Goal: Check status

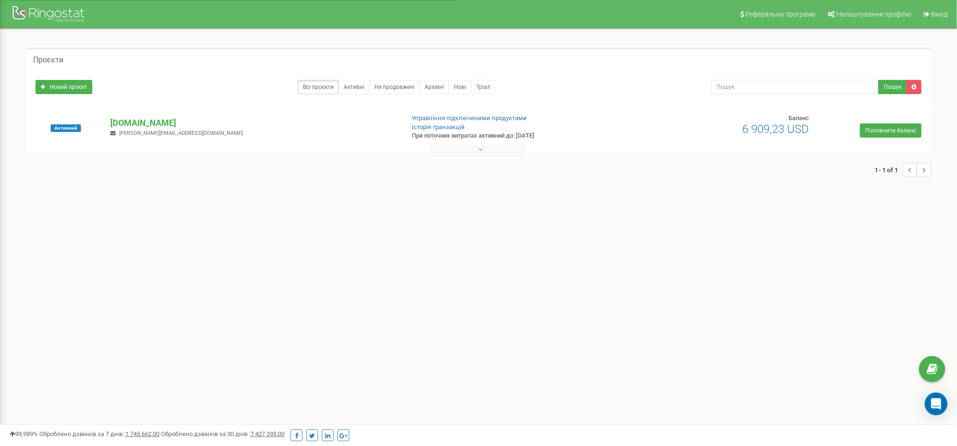
click at [457, 151] on button at bounding box center [478, 149] width 95 height 7
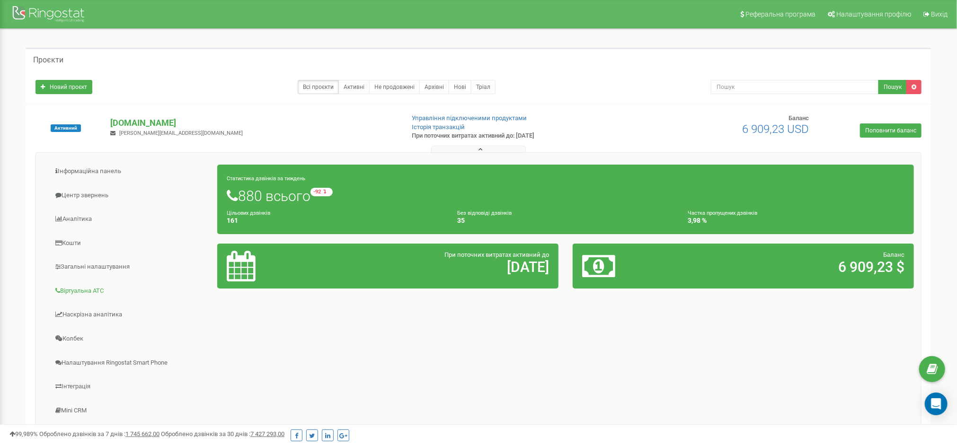
scroll to position [95, 0]
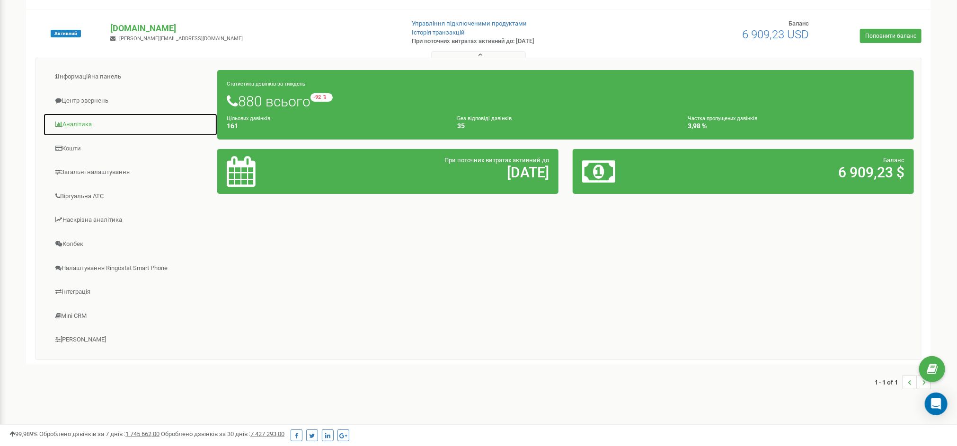
click at [80, 121] on link "Аналiтика" at bounding box center [130, 124] width 175 height 23
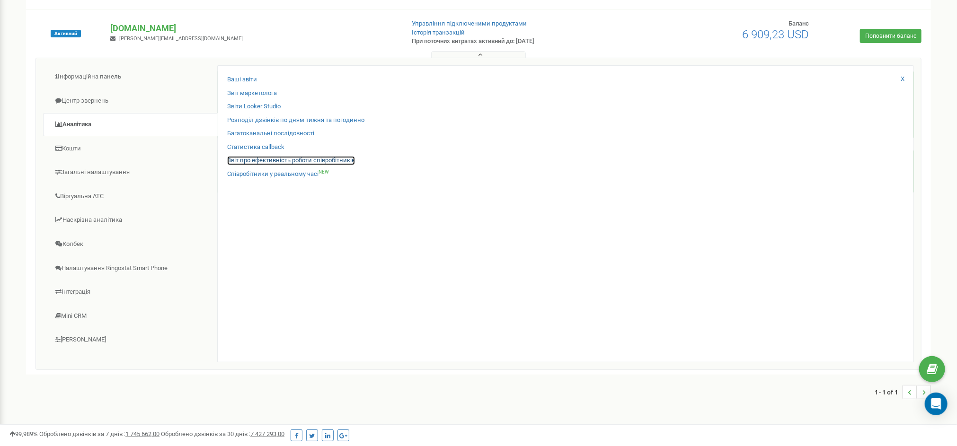
click at [329, 160] on link "Звіт про ефективність роботи співробітників" at bounding box center [291, 160] width 128 height 9
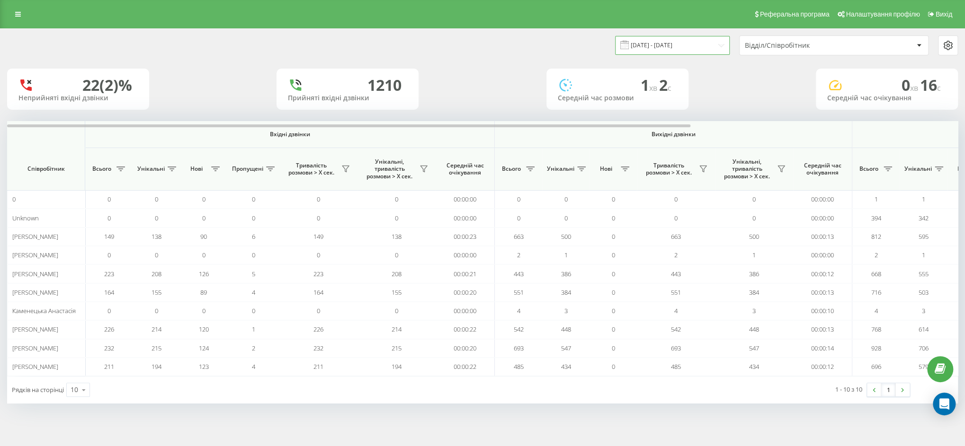
click at [686, 49] on input "[DATE] - [DATE]" at bounding box center [672, 45] width 115 height 18
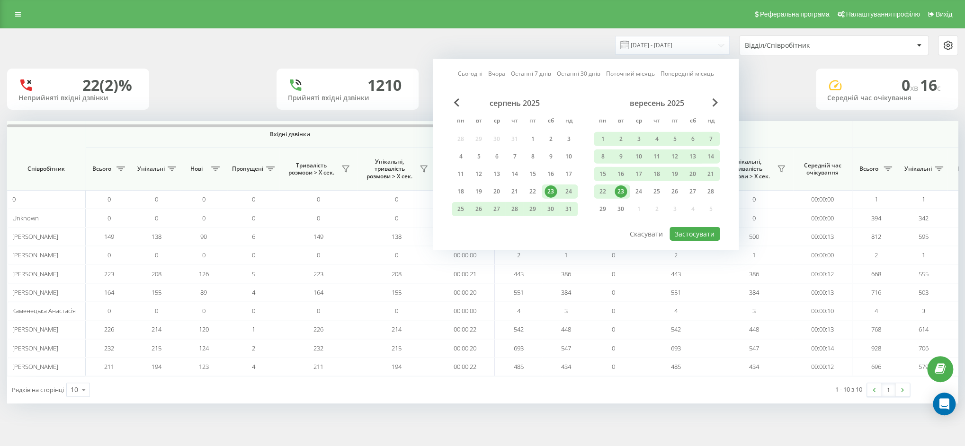
click at [619, 187] on div "23" at bounding box center [620, 192] width 12 height 12
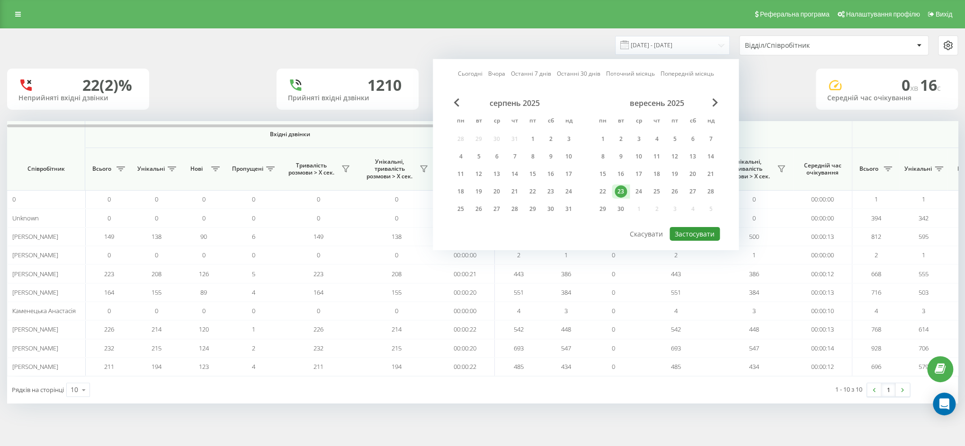
click at [691, 228] on button "Застосувати" at bounding box center [694, 234] width 50 height 14
type input "[DATE] - [DATE]"
